Goal: Task Accomplishment & Management: Manage account settings

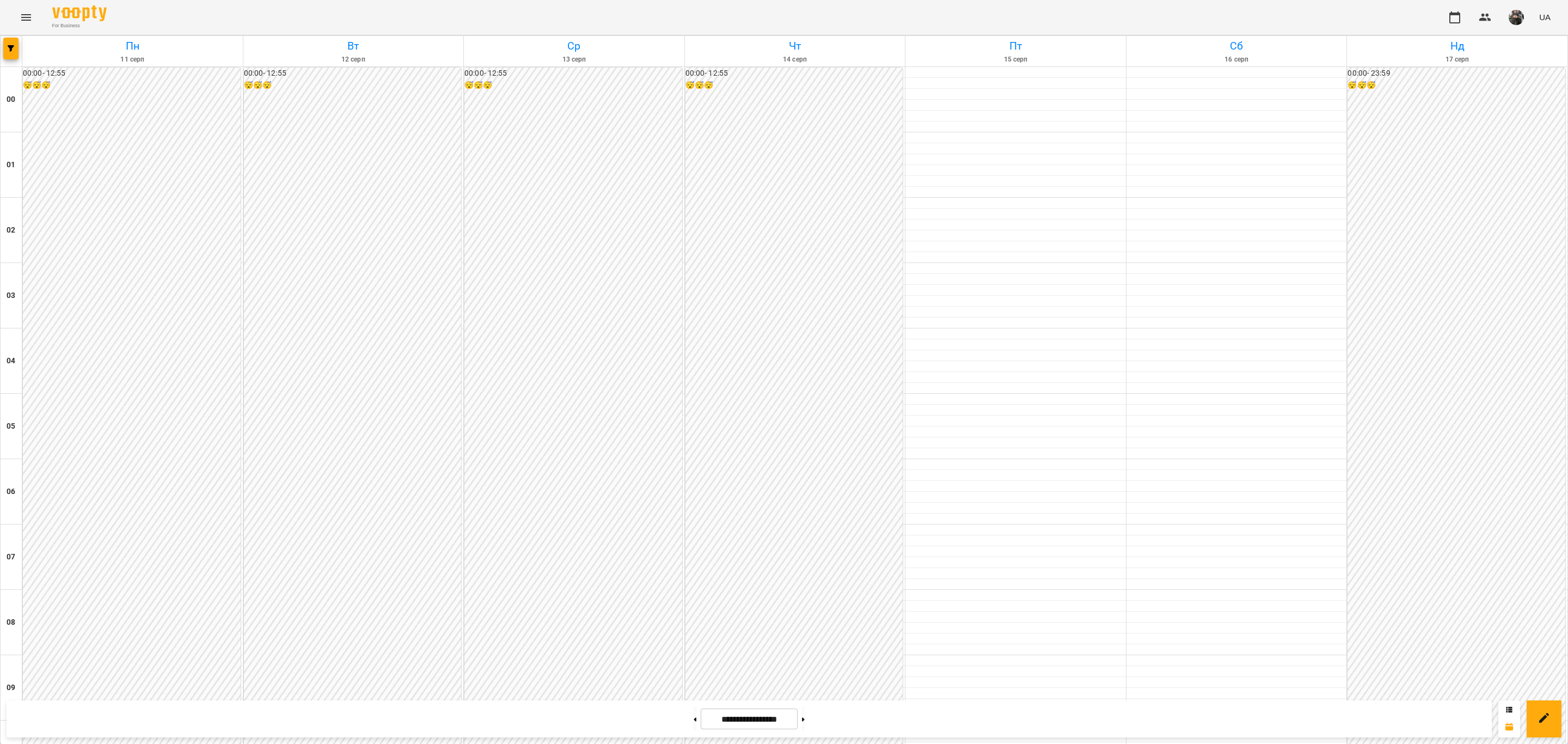
scroll to position [940, 0]
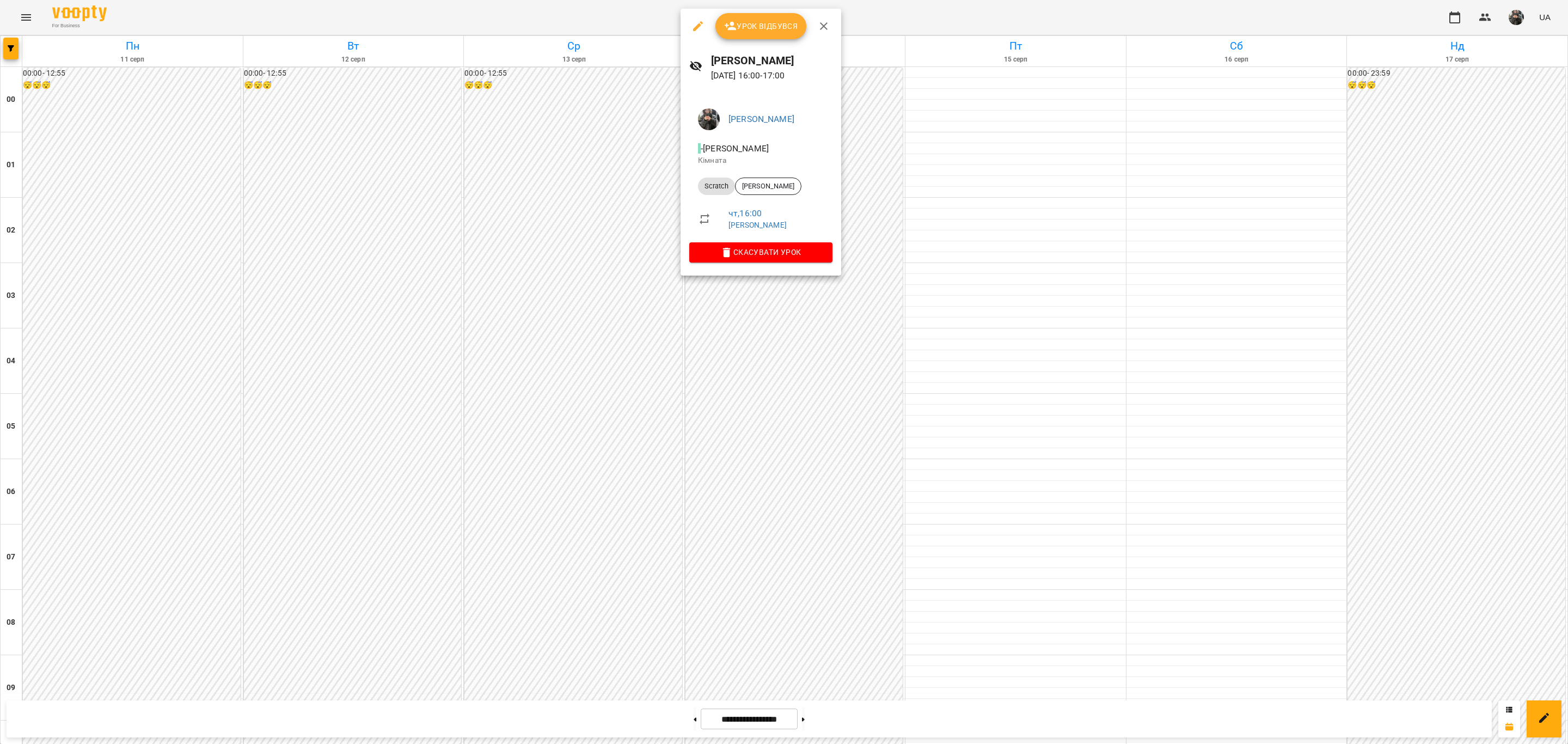
click at [835, 328] on div at bounding box center [784, 372] width 1568 height 744
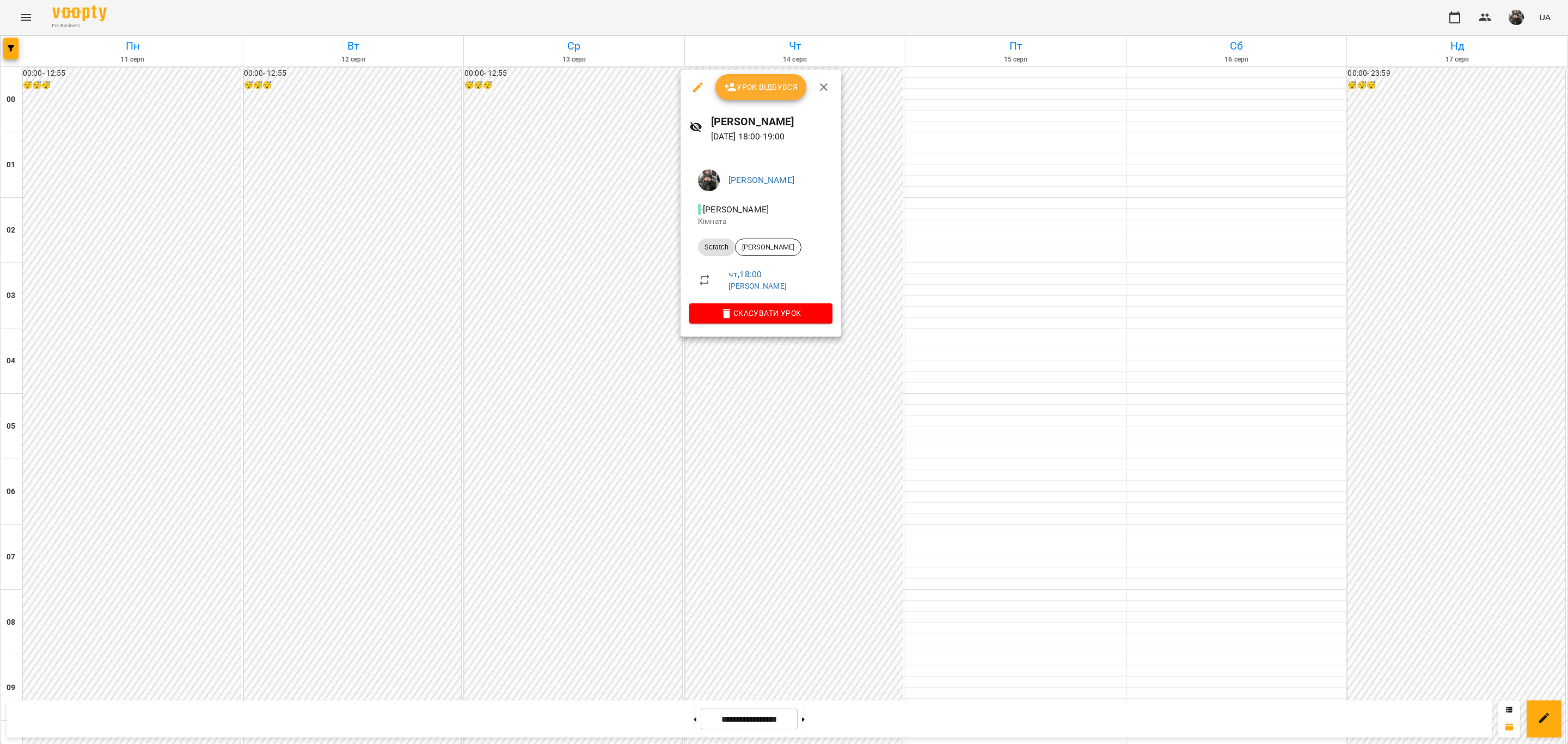
click at [760, 80] on span "Урок відбувся" at bounding box center [761, 86] width 74 height 13
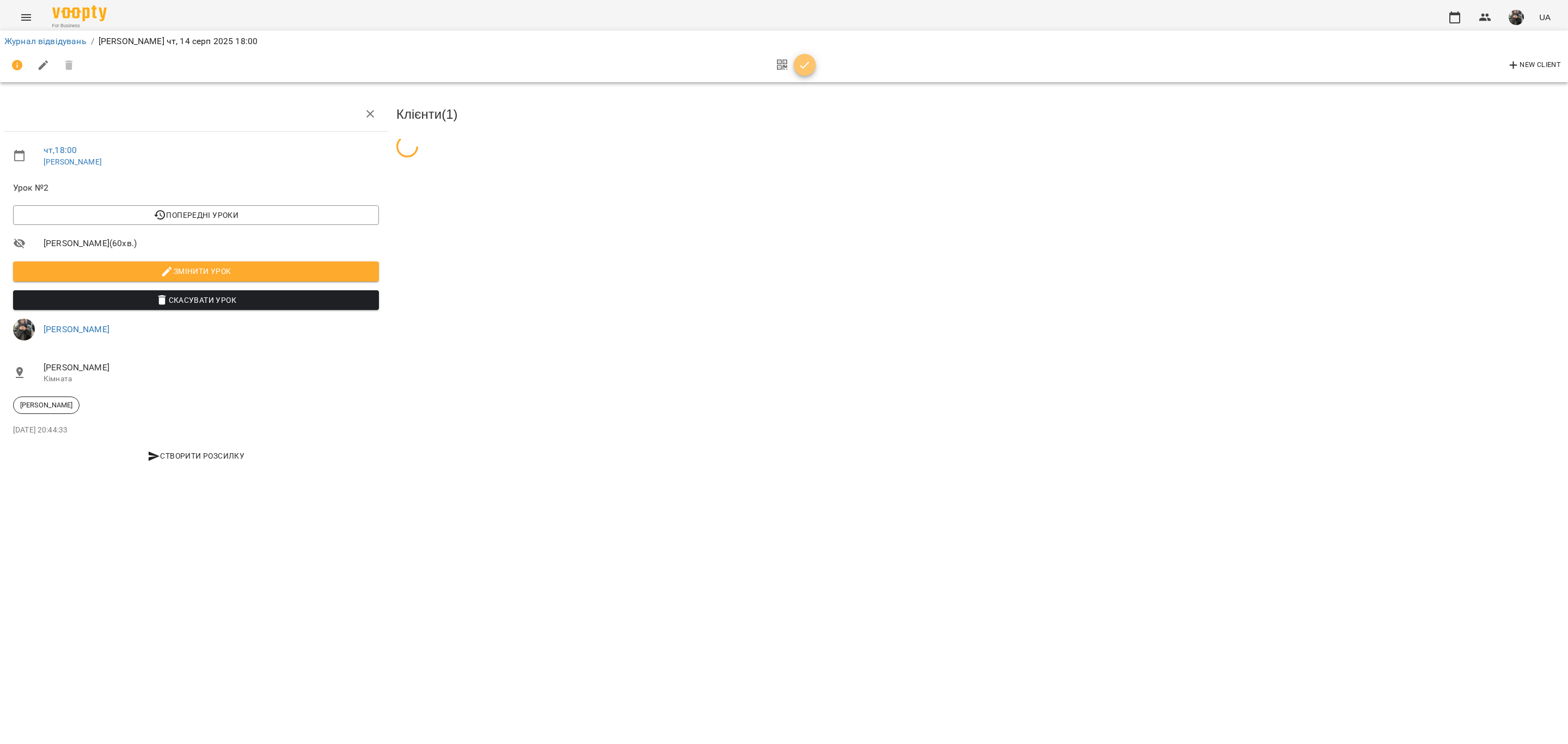
click at [809, 60] on icon "button" at bounding box center [804, 65] width 13 height 13
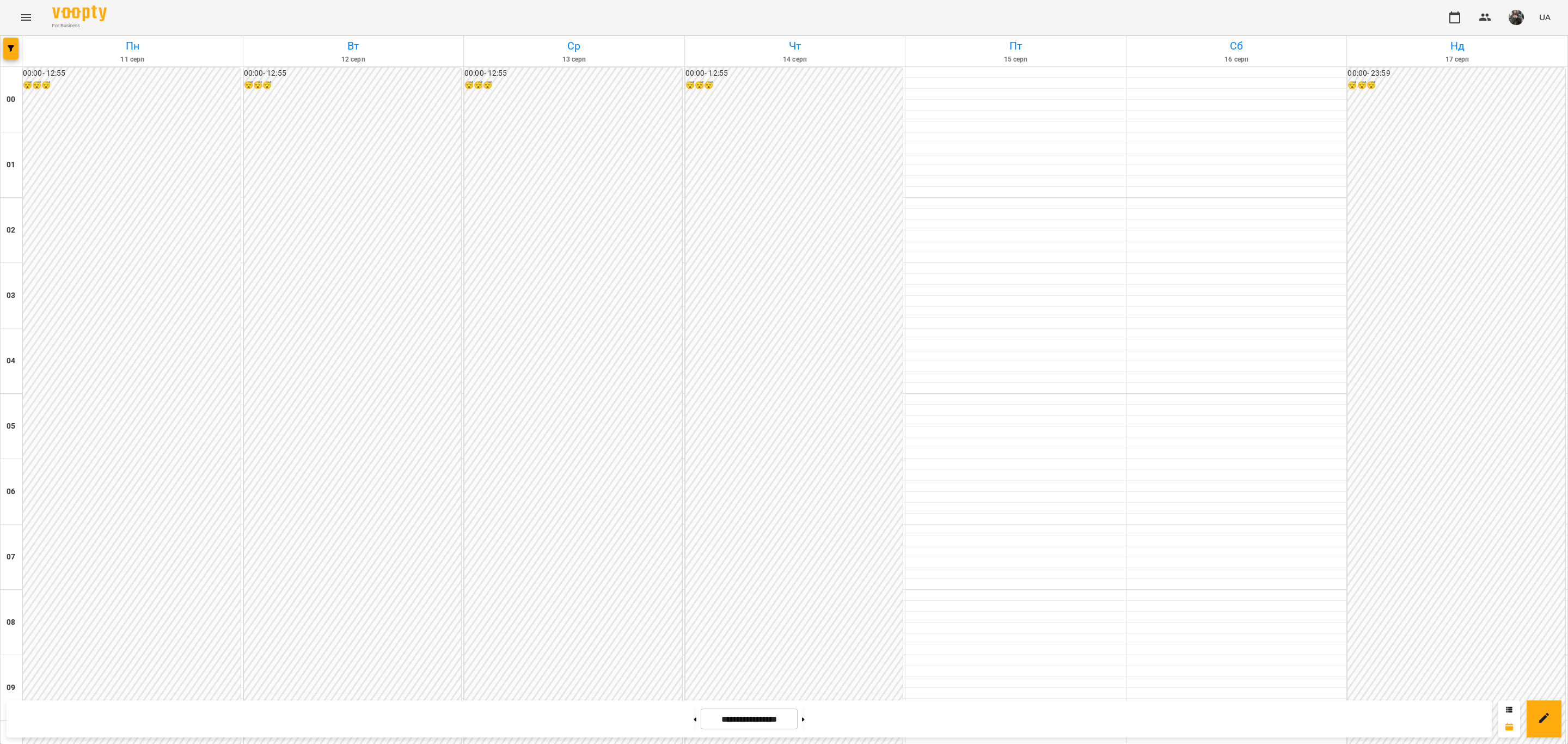
scroll to position [940, 0]
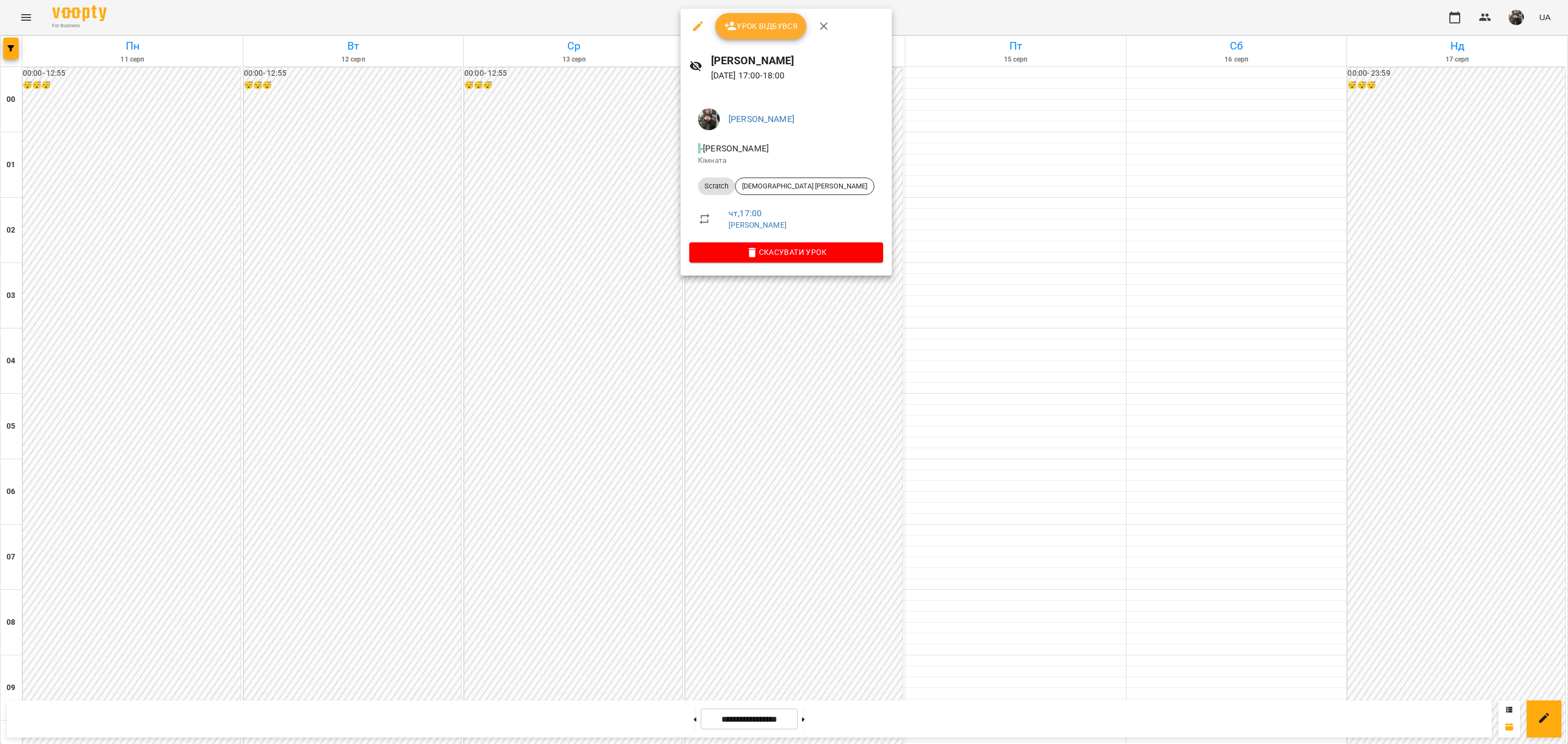
click at [768, 29] on span "Урок відбувся" at bounding box center [761, 26] width 74 height 13
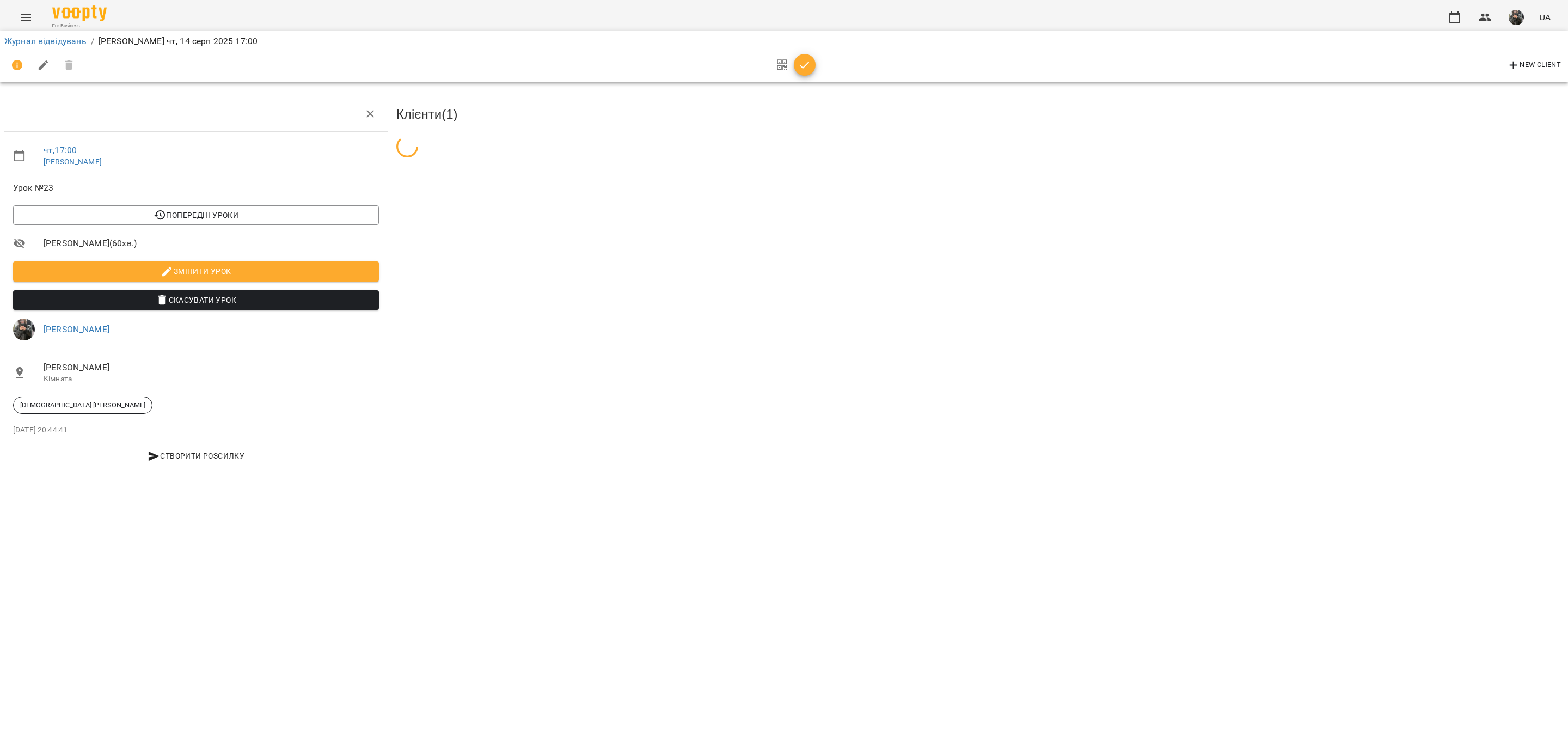
click at [811, 65] on span "button" at bounding box center [805, 65] width 22 height 13
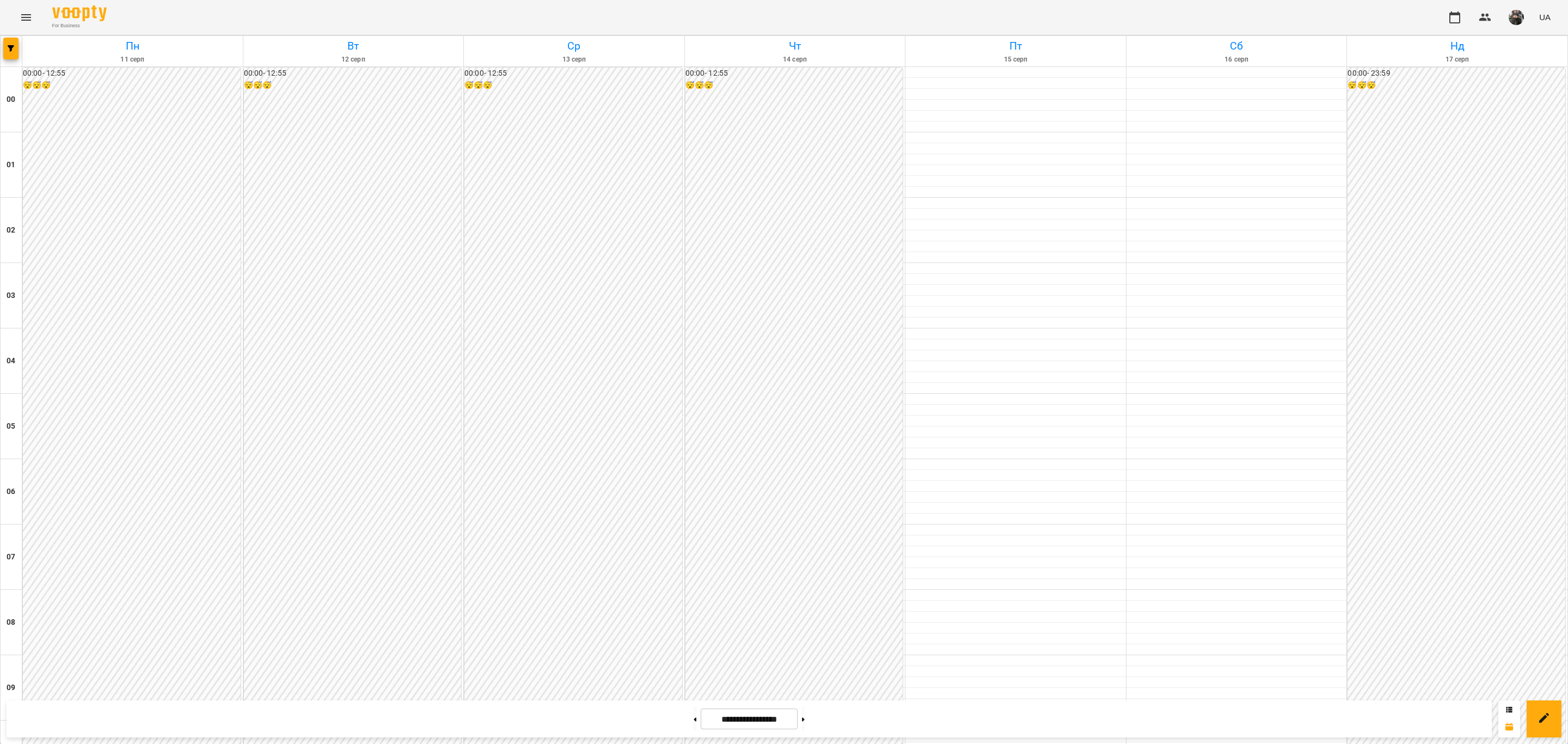
scroll to position [940, 0]
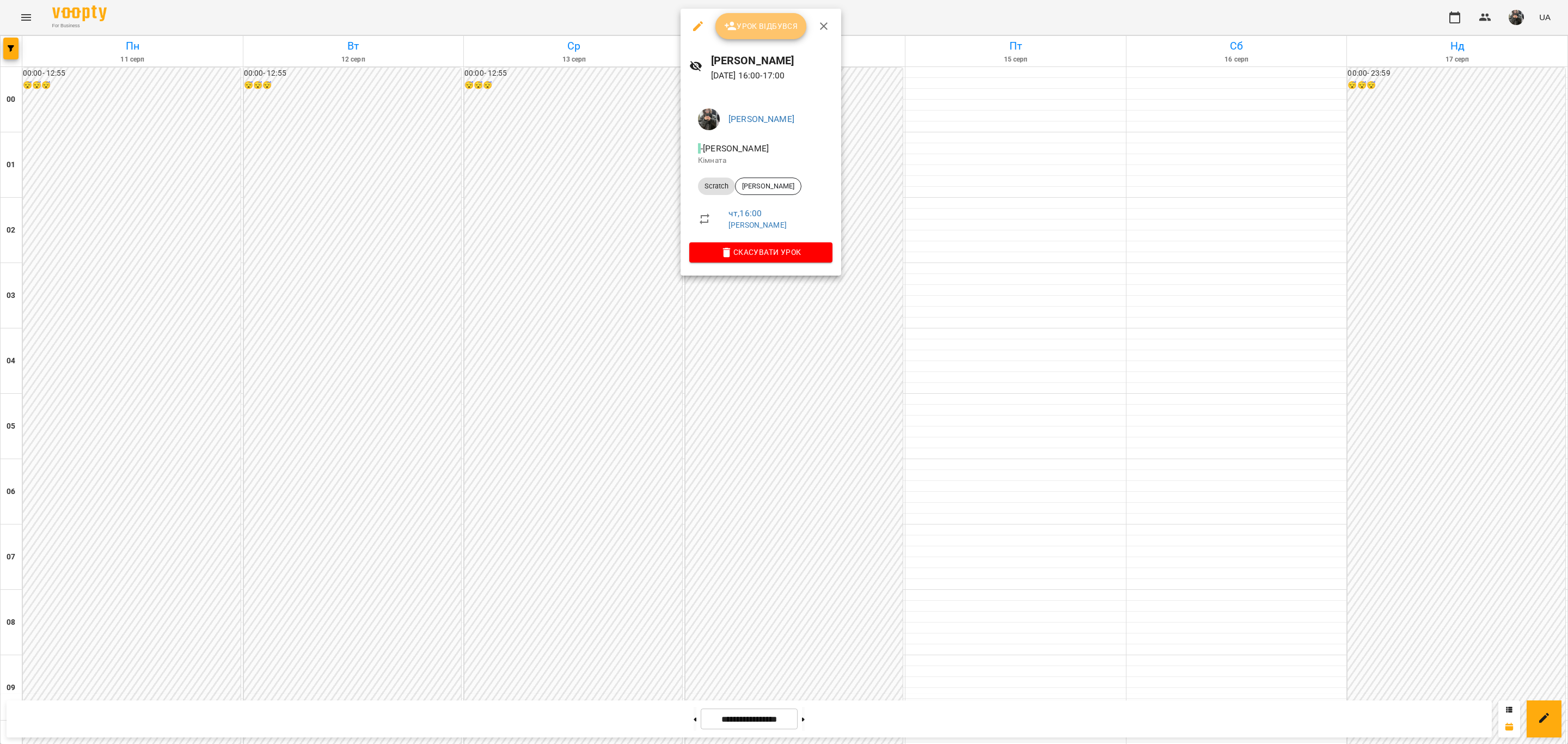
click at [771, 23] on span "Урок відбувся" at bounding box center [761, 26] width 74 height 13
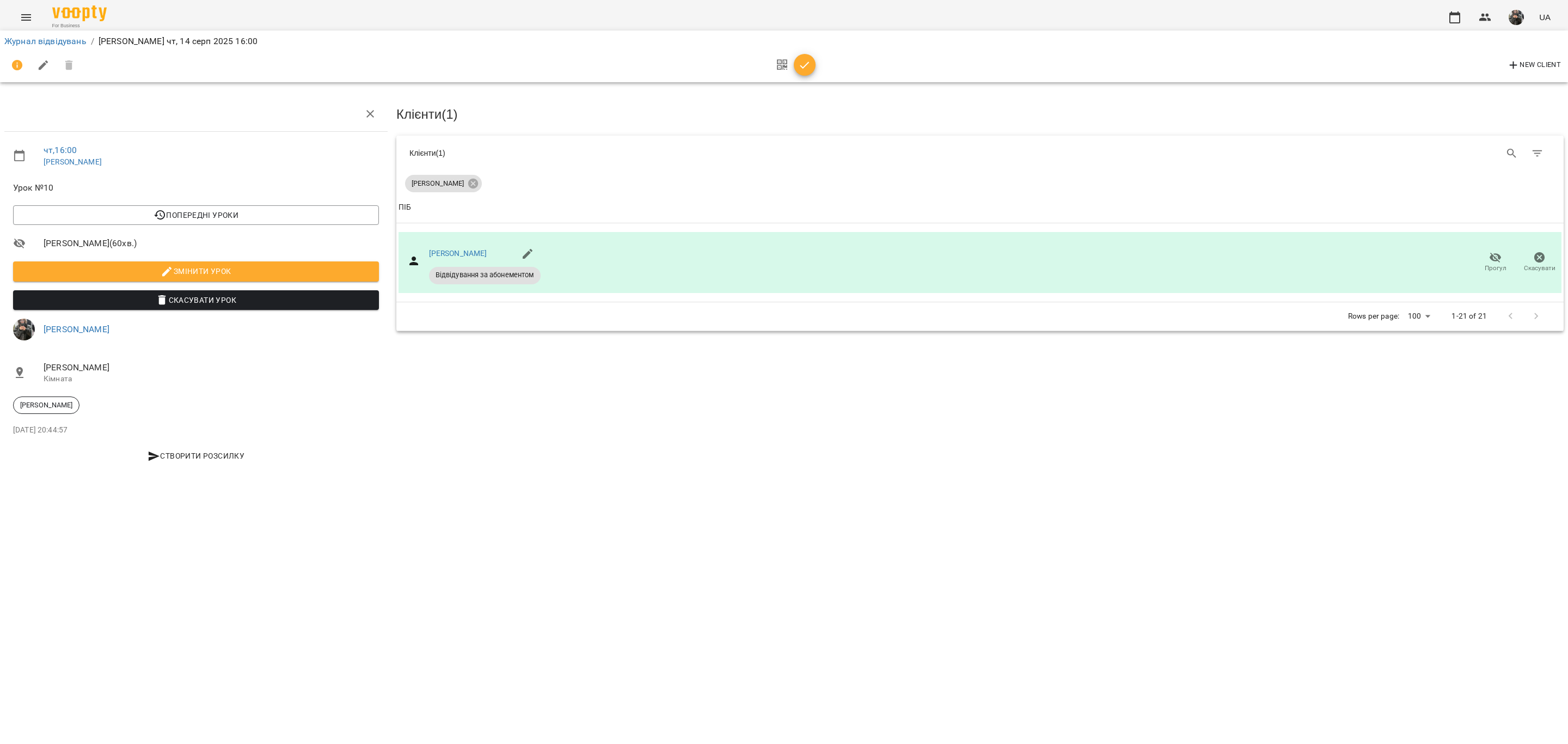
click at [808, 62] on icon "button" at bounding box center [805, 65] width 9 height 7
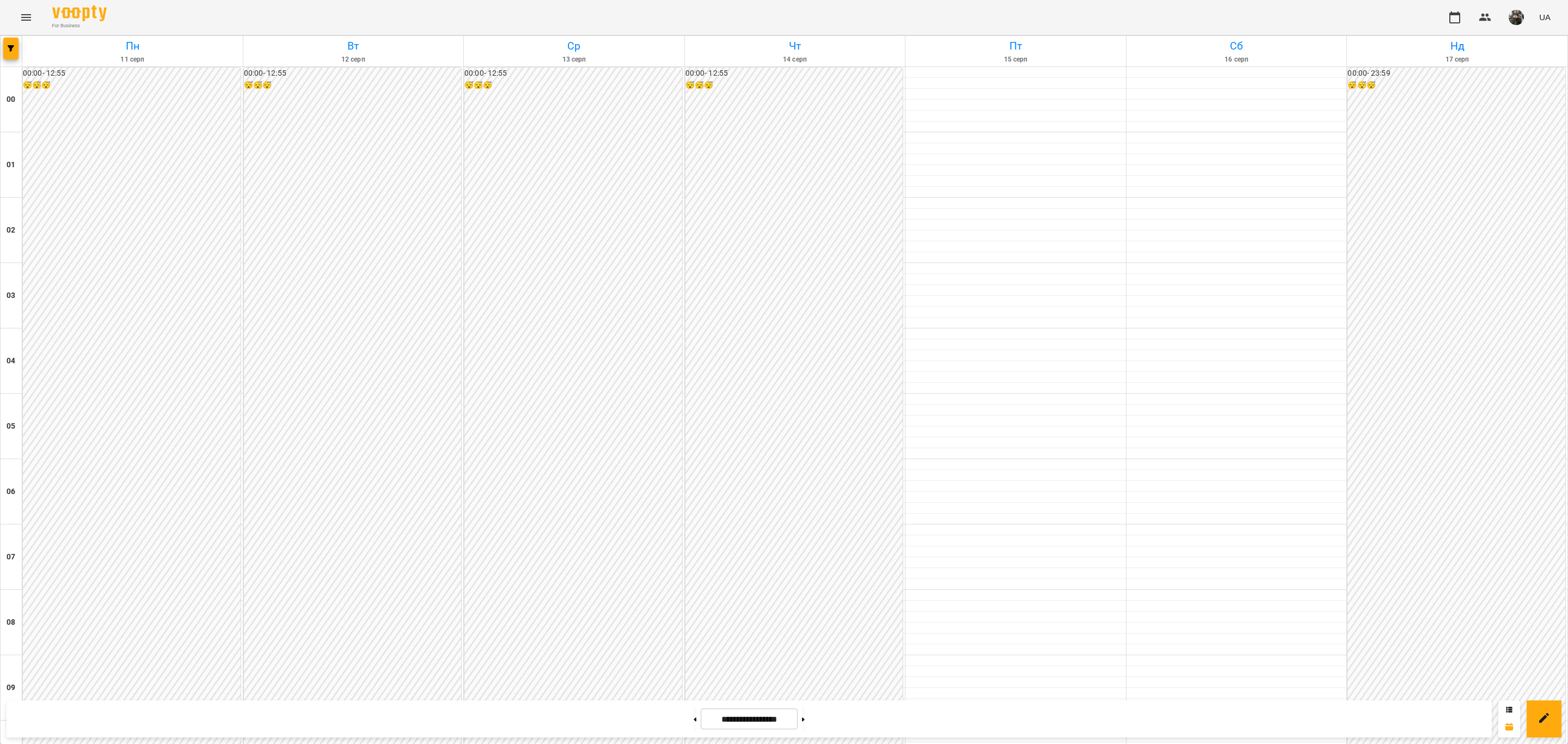
scroll to position [940, 0]
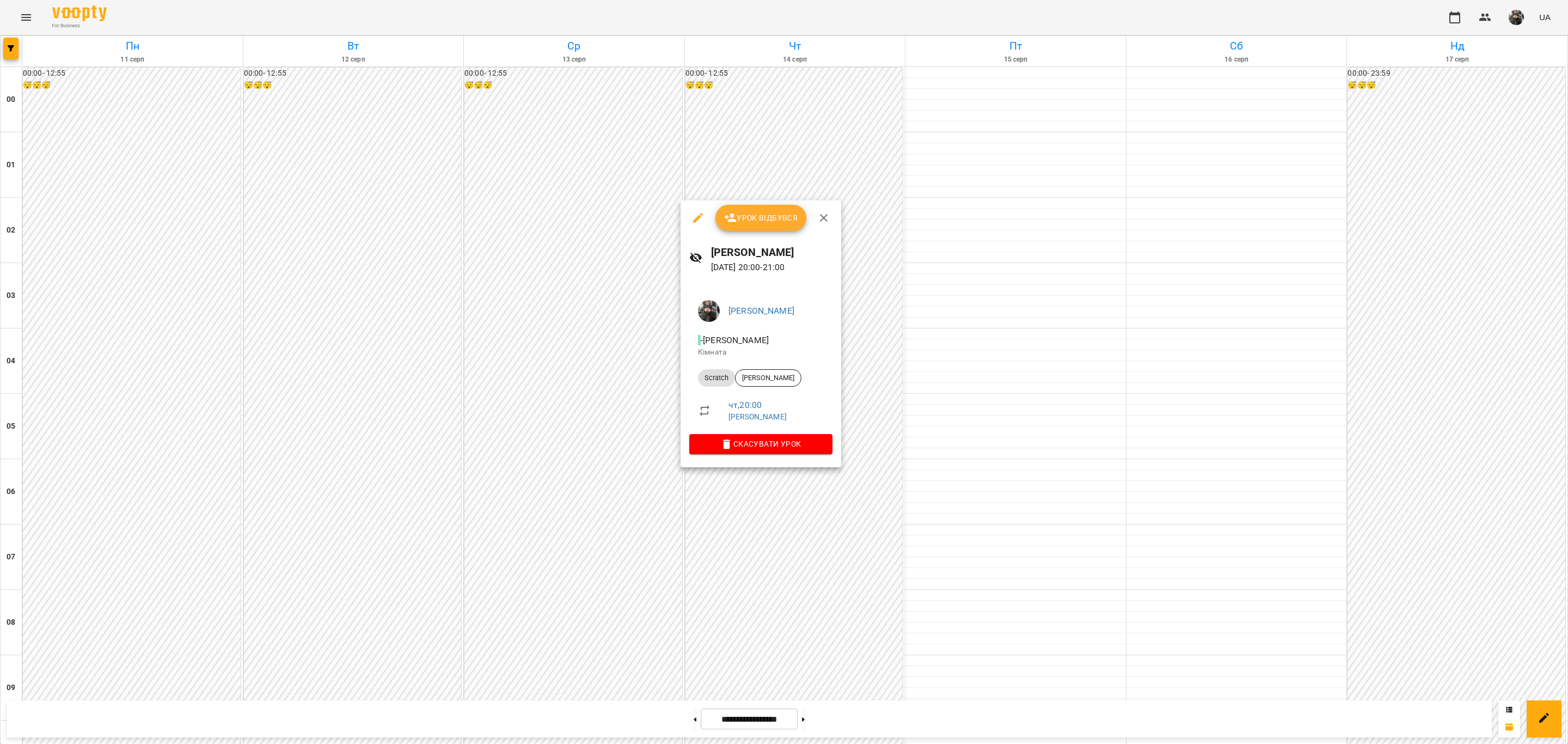
click at [761, 212] on span "Урок відбувся" at bounding box center [761, 217] width 74 height 13
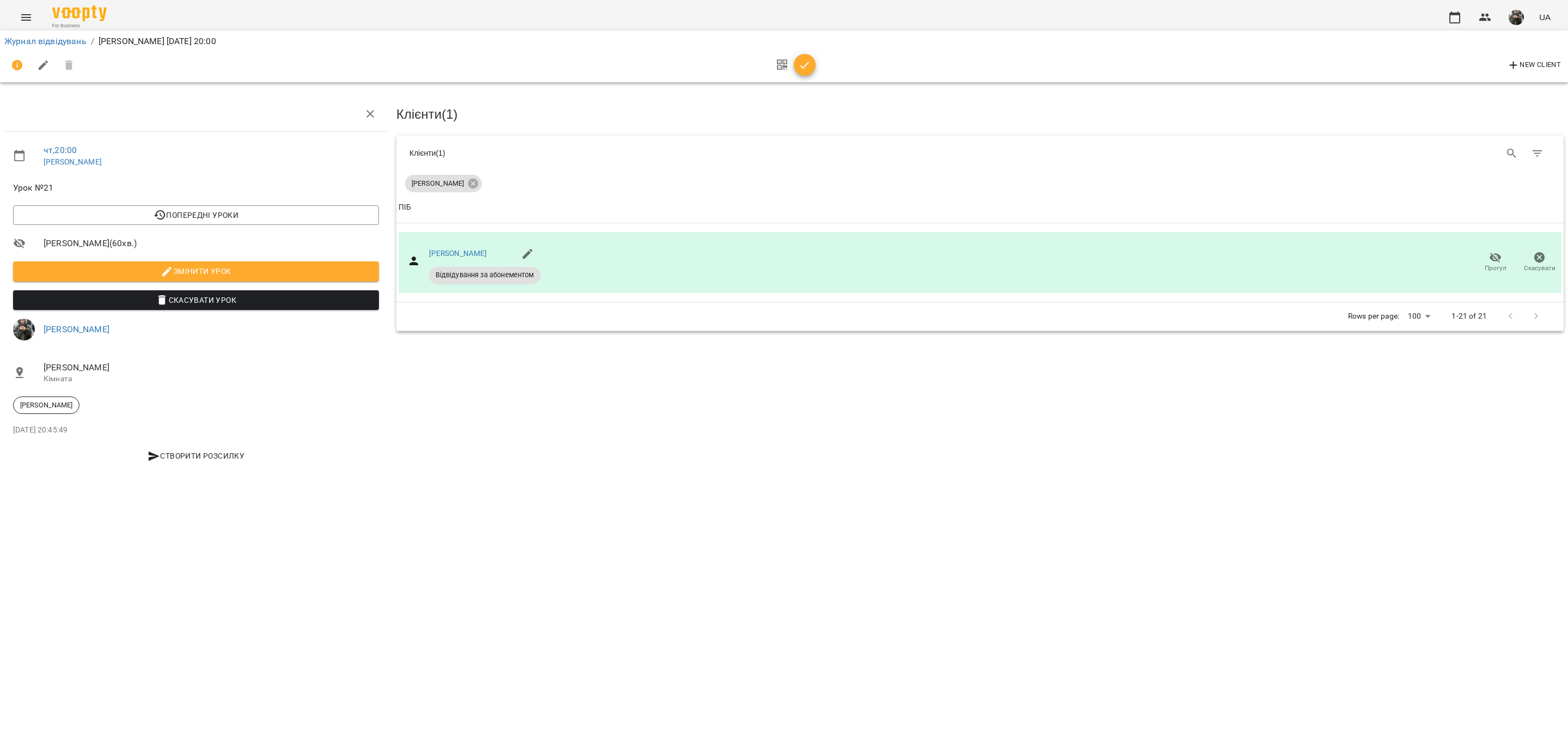
click at [811, 65] on span "button" at bounding box center [805, 65] width 22 height 13
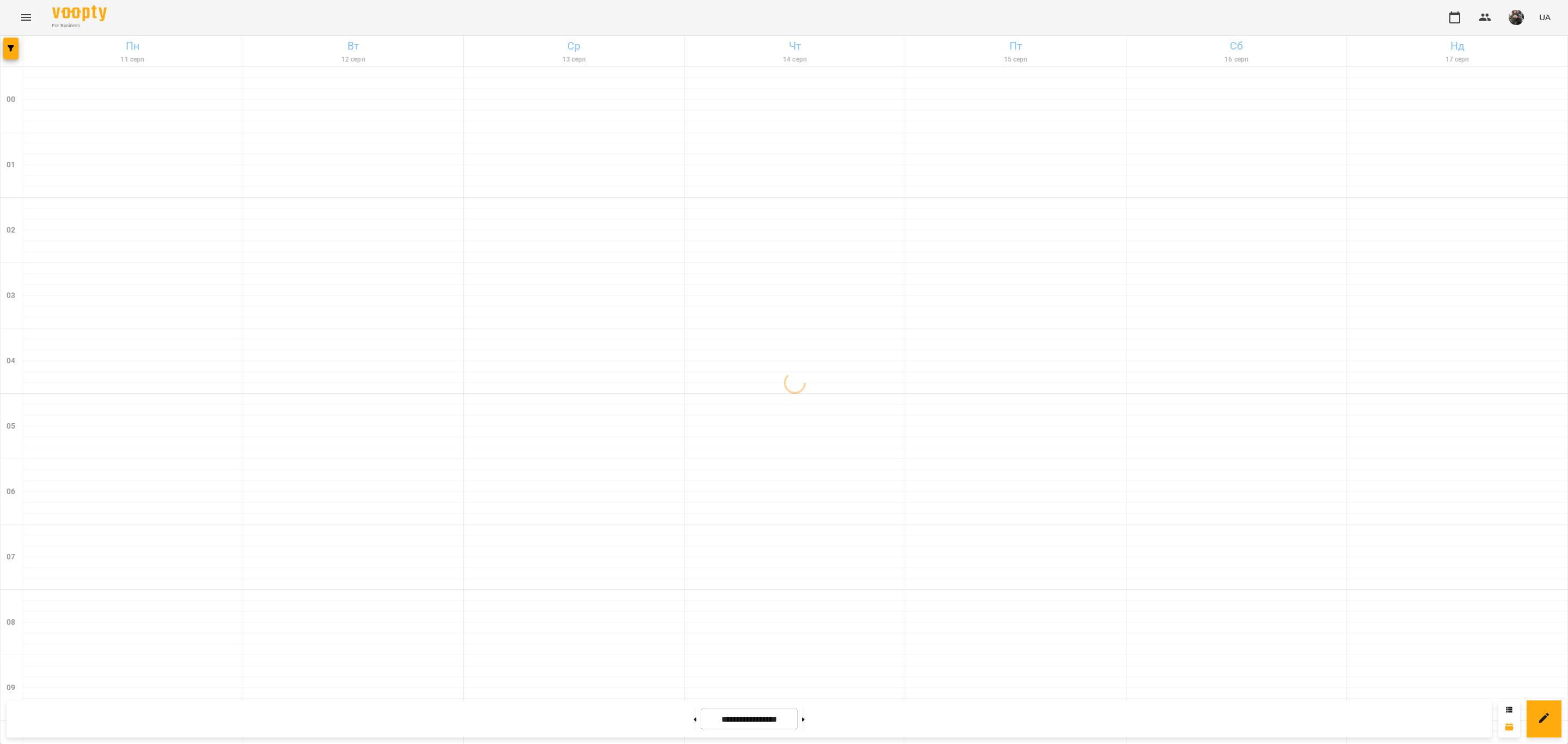
scroll to position [940, 0]
